Goal: Task Accomplishment & Management: Manage account settings

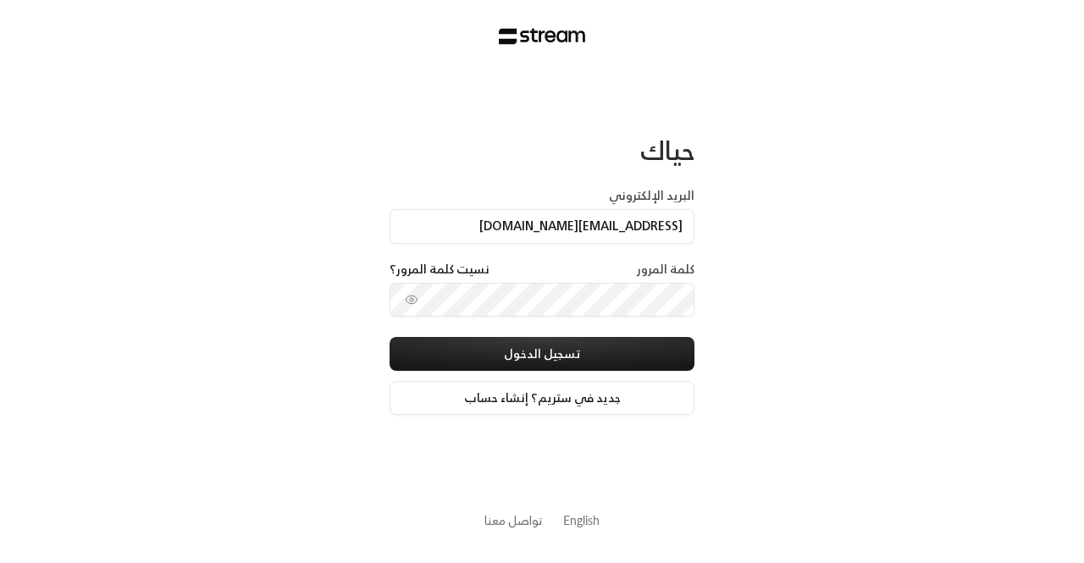
scroll to position [0, -3]
type input "[EMAIL_ADDRESS][DOMAIN_NAME]"
click at [422, 304] on button "toggle password visibility" at bounding box center [411, 299] width 27 height 27
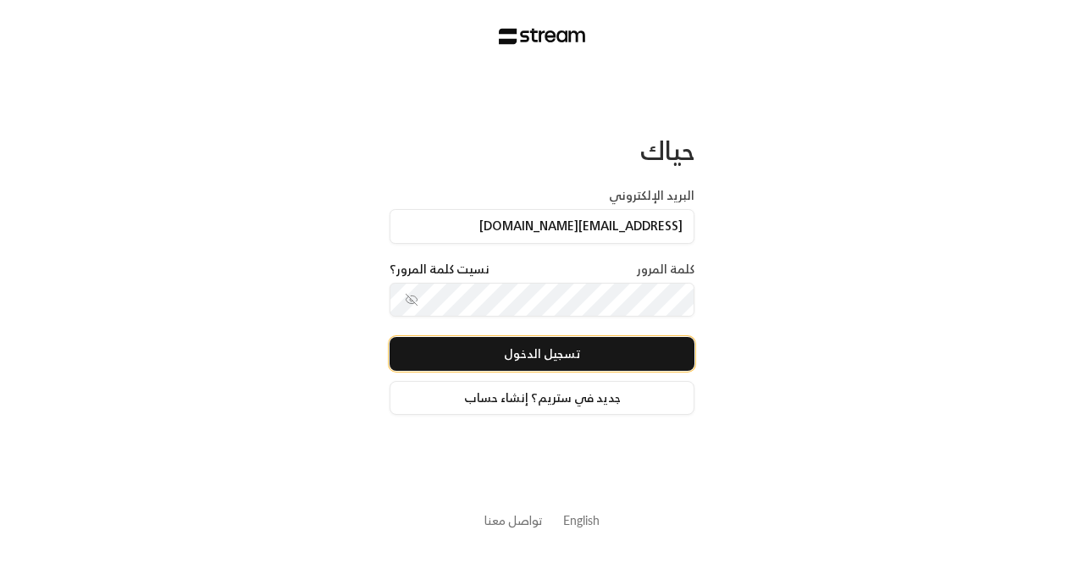
click at [494, 347] on button "تسجيل الدخول" at bounding box center [541, 354] width 305 height 34
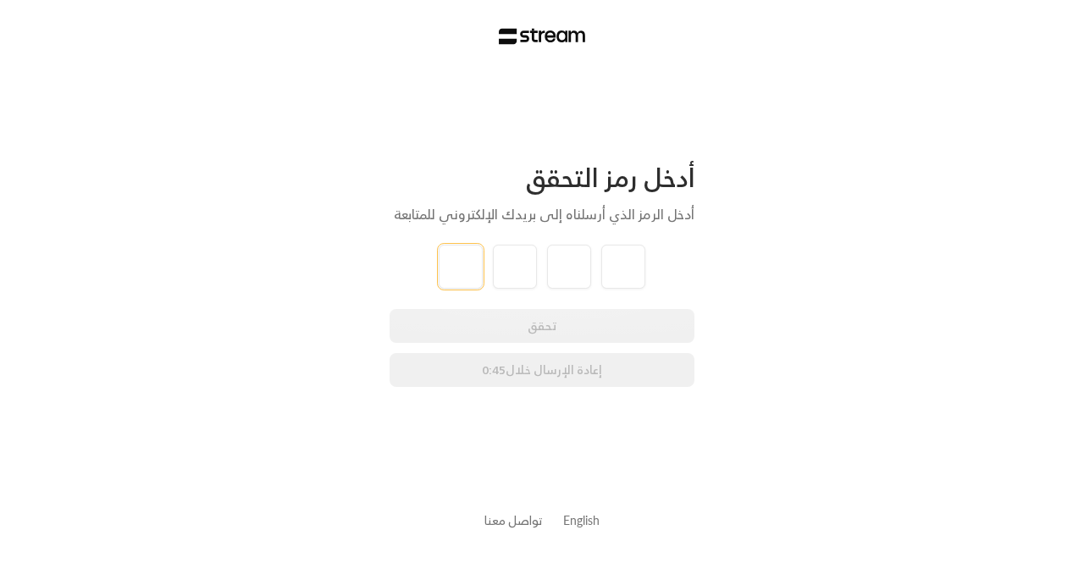
paste input "5"
type input "5"
type input "0"
type input "6"
type input "9"
